Goal: Find specific page/section: Find specific page/section

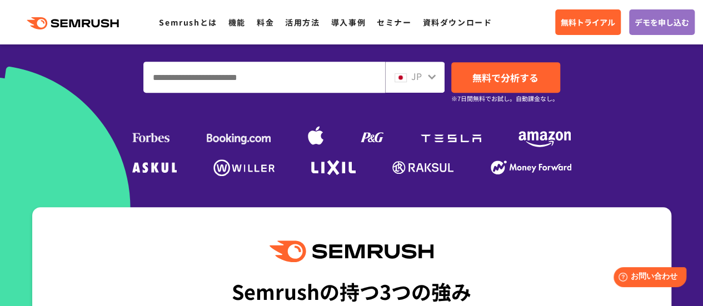
scroll to position [278, 0]
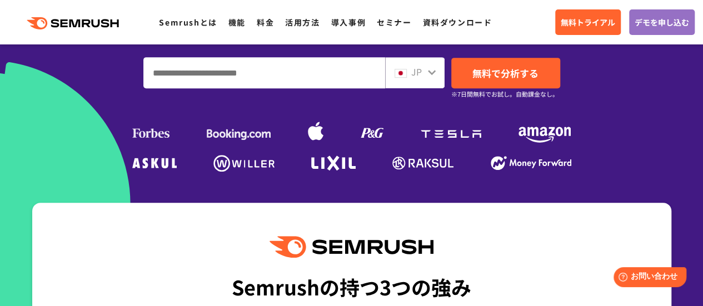
click at [430, 75] on icon at bounding box center [431, 72] width 9 height 9
click at [438, 82] on div "JP" at bounding box center [414, 72] width 59 height 31
click at [436, 79] on div "JP" at bounding box center [414, 72] width 59 height 31
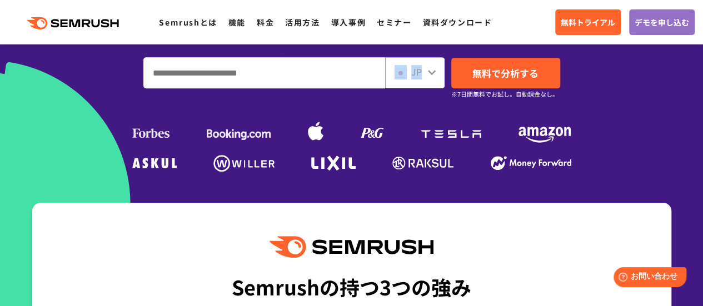
click at [436, 79] on div "JP" at bounding box center [414, 72] width 59 height 31
click at [427, 72] on icon at bounding box center [431, 72] width 9 height 9
click at [434, 77] on div at bounding box center [431, 71] width 9 height 14
click at [423, 68] on div "JP" at bounding box center [412, 72] width 36 height 14
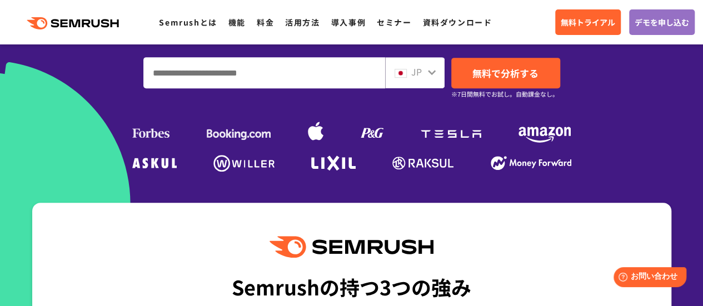
click at [423, 68] on div "JP" at bounding box center [412, 72] width 36 height 14
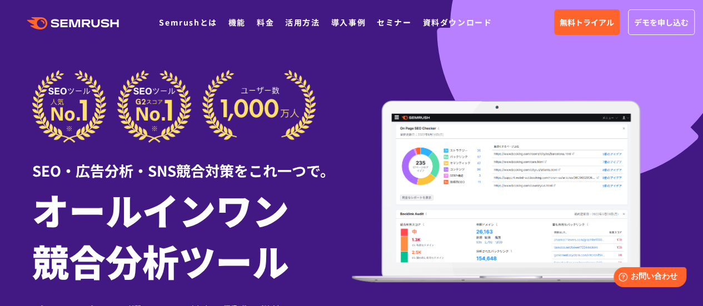
scroll to position [0, 0]
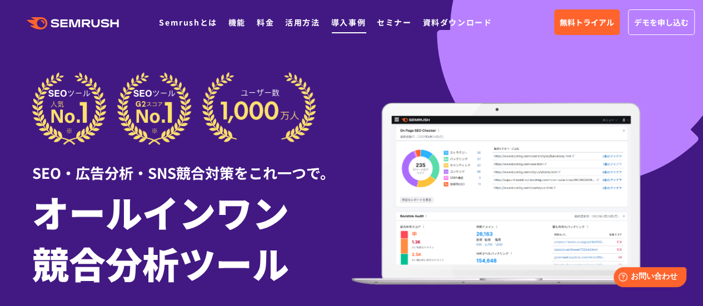
click at [347, 27] on link "導入事例" at bounding box center [348, 22] width 34 height 11
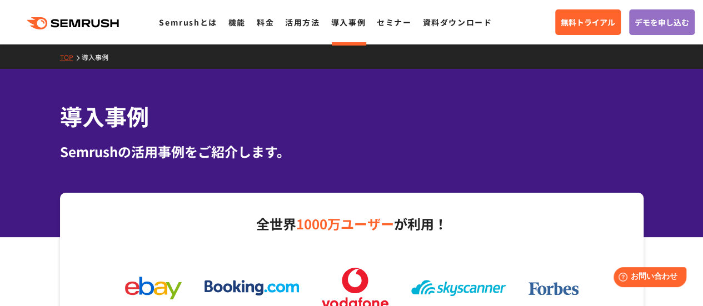
click at [94, 15] on link ".cls {fill: #FF642D;}" at bounding box center [74, 22] width 126 height 14
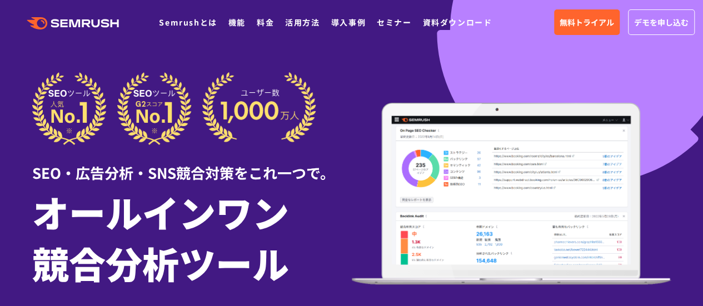
click at [466, 23] on link "資料ダウンロード" at bounding box center [456, 22] width 69 height 11
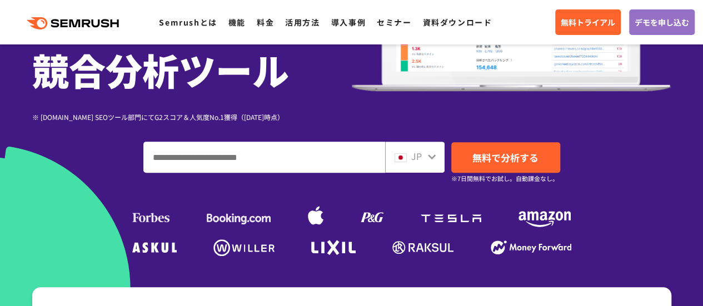
scroll to position [278, 0]
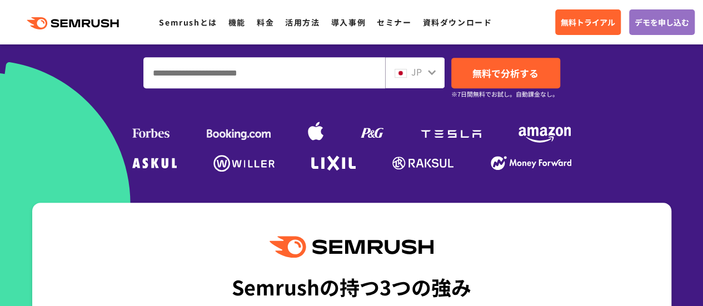
click at [425, 73] on div "JP" at bounding box center [412, 72] width 36 height 14
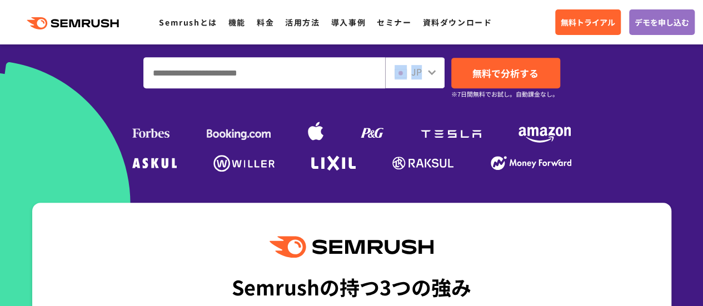
click at [425, 73] on div "JP" at bounding box center [412, 72] width 36 height 14
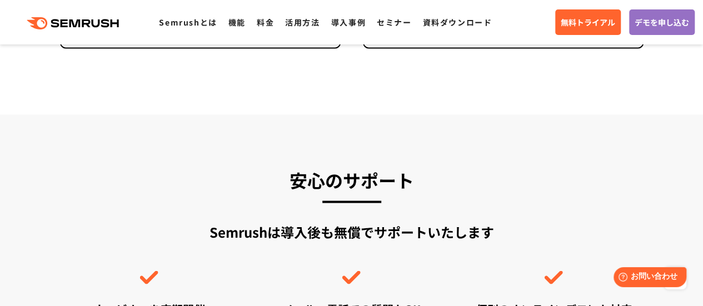
scroll to position [3004, 0]
